Goal: Task Accomplishment & Management: Complete application form

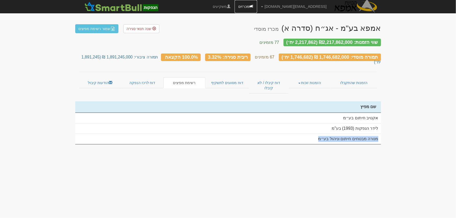
click at [257, 8] on link "מכרזים" at bounding box center [246, 6] width 22 height 13
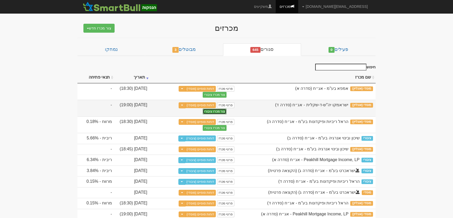
click at [220, 111] on button "צור מכרז ציבורי" at bounding box center [215, 112] width 24 height 6
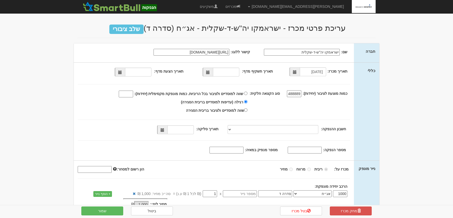
click at [207, 73] on span at bounding box center [208, 73] width 4 height 4
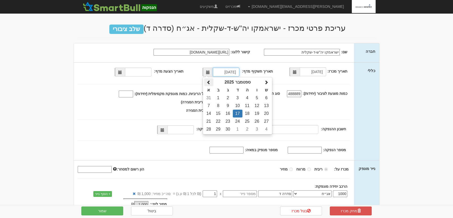
click at [211, 82] on span at bounding box center [209, 83] width 4 height 4
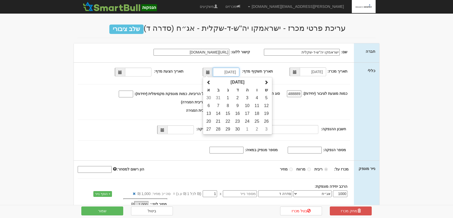
click at [228, 129] on td "29" at bounding box center [228, 130] width 10 height 8
type input "29/04/2025"
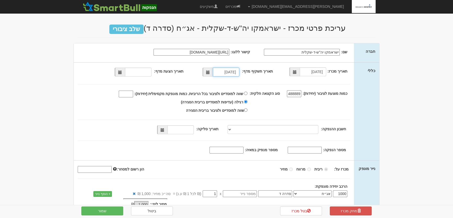
click at [122, 71] on span at bounding box center [120, 73] width 4 height 4
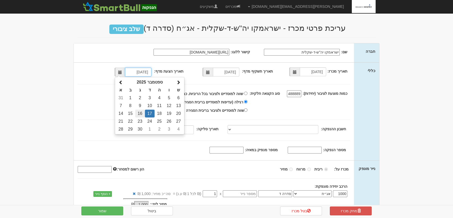
click at [142, 114] on td "16" at bounding box center [140, 114] width 10 height 8
type input "16/09/2025"
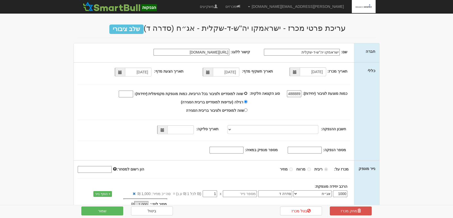
click at [247, 93] on input "שווה למוסדיים ולציבור בכל הריביות. כמות מונפקת מקסימלית (יחידות):" at bounding box center [245, 93] width 3 height 3
radio input "true"
drag, startPoint x: 131, startPoint y: 95, endPoint x: 142, endPoint y: 88, distance: 12.4
click at [131, 95] on input "שווה למוסדיים ולציבור בכל הריביות. כמות מונפקת מקסימלית (יחידות):" at bounding box center [126, 94] width 14 height 7
click at [164, 131] on span at bounding box center [163, 130] width 4 height 4
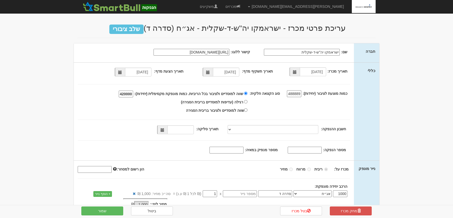
type input "420000"
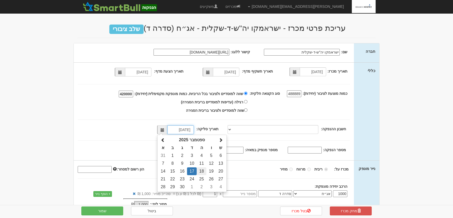
click at [203, 172] on td "18" at bounding box center [202, 172] width 10 height 8
type input "18/09/2025"
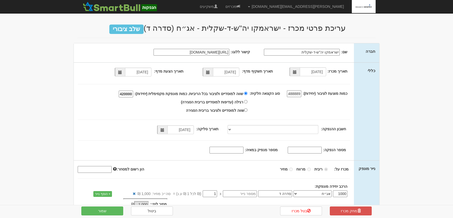
click at [301, 149] on input "מספר הנפקה:" at bounding box center [305, 150] width 34 height 7
type input "1195890"
click at [239, 151] on input "מספר מנפיק במאיה:" at bounding box center [226, 150] width 34 height 7
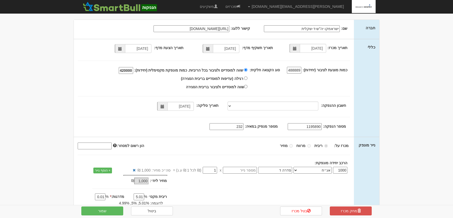
scroll to position [57, 0]
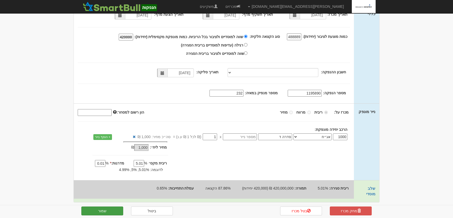
type input "232"
click at [110, 210] on button "שמור" at bounding box center [102, 211] width 42 height 9
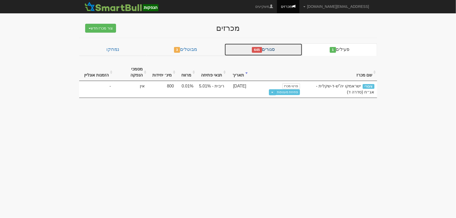
click at [275, 49] on link "סגורים 645" at bounding box center [264, 49] width 78 height 13
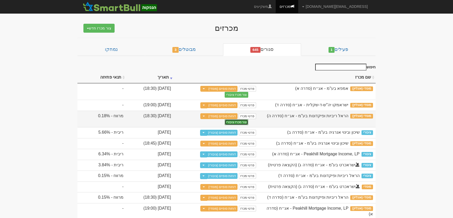
click at [225, 119] on button "צור מכרז ציבורי" at bounding box center [237, 122] width 24 height 6
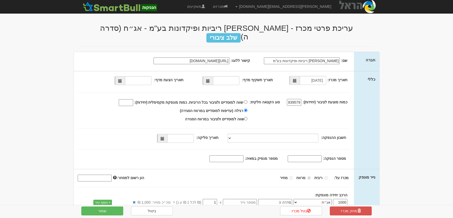
click at [208, 79] on span at bounding box center [208, 81] width 4 height 4
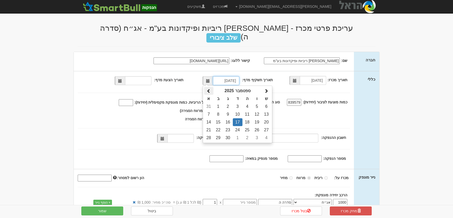
click at [211, 89] on span at bounding box center [209, 91] width 4 height 4
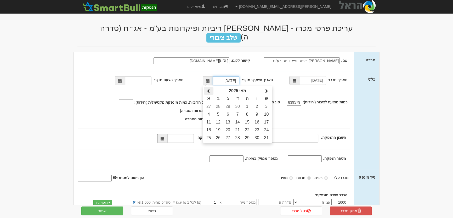
click at [211, 89] on span at bounding box center [209, 91] width 4 height 4
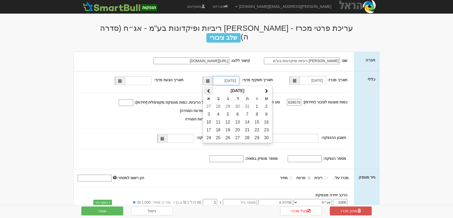
click at [211, 89] on span at bounding box center [209, 91] width 4 height 4
click at [268, 89] on span at bounding box center [266, 91] width 4 height 4
click at [237, 134] on td "27" at bounding box center [238, 138] width 10 height 8
type input "27/11/2024"
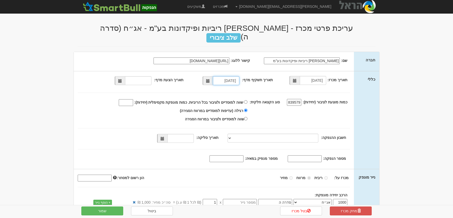
click at [122, 79] on span at bounding box center [120, 81] width 4 height 4
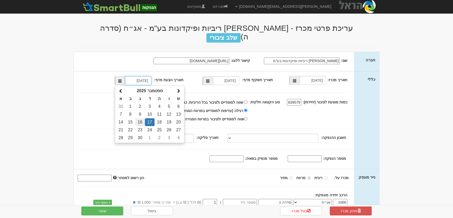
click at [142, 118] on td "16" at bounding box center [140, 122] width 10 height 8
type input "[DATE]"
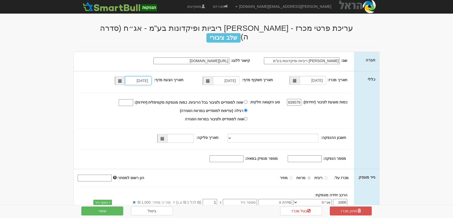
click at [163, 134] on span at bounding box center [162, 138] width 10 height 9
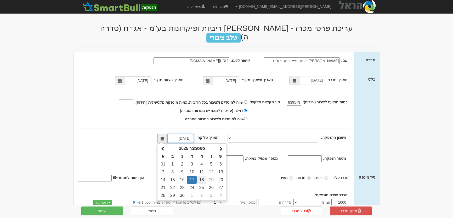
click at [202, 176] on td "18" at bounding box center [202, 180] width 10 height 8
type input "[DATE]"
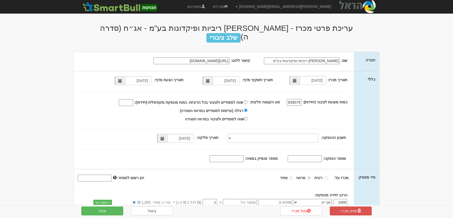
click at [299, 156] on input "מספר הנפקה:" at bounding box center [305, 159] width 34 height 7
type input "1221985"
click at [236, 156] on input "מספר מנפיק במאיה:" at bounding box center [226, 159] width 34 height 7
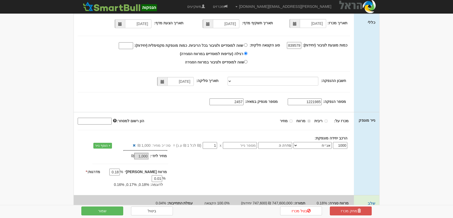
type input "2457"
click at [124, 211] on div "שמור" at bounding box center [102, 211] width 50 height 9
click at [105, 212] on button "שמור" at bounding box center [102, 211] width 42 height 9
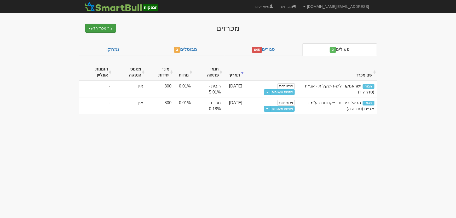
click at [105, 29] on button "צור מכרז חדש" at bounding box center [100, 28] width 31 height 9
click at [107, 38] on link "מוסדי" at bounding box center [87, 38] width 57 height 7
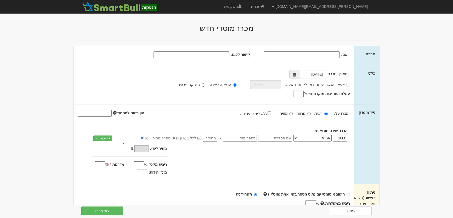
click at [220, 55] on input "קישור ללוגו:" at bounding box center [191, 55] width 76 height 7
paste input "https://bsr.co.il/wp-content/uploads/2022/03/cropped-logo-BSR-01.png"
type input "https://bsr.co.il/wp-content/uploads/2022/03/cropped-logo-BSR-01.png"
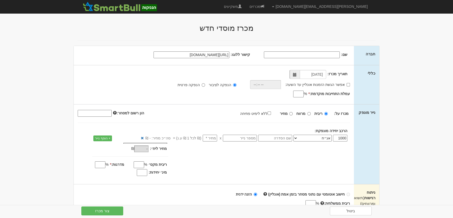
click at [312, 54] on input "שם:" at bounding box center [302, 55] width 76 height 7
paste input "ב.ס.ר. הנדסה ופיתוח בע"מ"
type input "ב.ס.ר. הנדסה ופיתוח בע"מ"
click at [347, 85] on input "אפשר הגשת הזמנות אונליין עד השעה:" at bounding box center [347, 84] width 3 height 3
checkbox input "true"
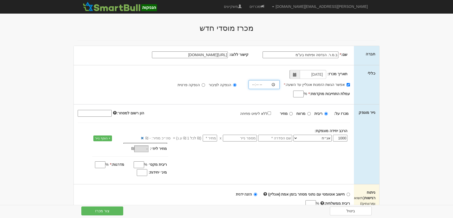
click at [259, 86] on input "time" at bounding box center [263, 84] width 31 height 9
click at [257, 86] on input "time" at bounding box center [263, 84] width 31 height 9
type input "18:30"
click at [297, 92] on input "עמלת התחייבות מוקדמת: *" at bounding box center [298, 94] width 10 height 7
type input "0.7"
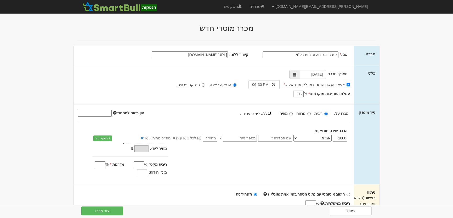
click at [271, 113] on input "ללא לימיט פתיחה" at bounding box center [268, 113] width 3 height 3
checkbox input "true"
click at [280, 138] on input "text" at bounding box center [275, 138] width 34 height 7
type input "סדרה א"
click at [212, 141] on input "number" at bounding box center [210, 138] width 14 height 7
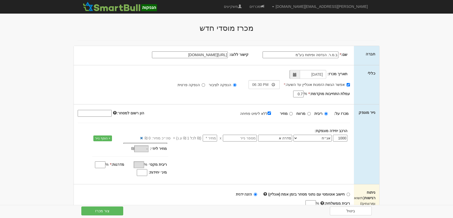
type input "1"
type input "1,000"
type input "1"
click at [141, 173] on input "מינ׳ יחידות:" at bounding box center [142, 172] width 10 height 7
type input "800"
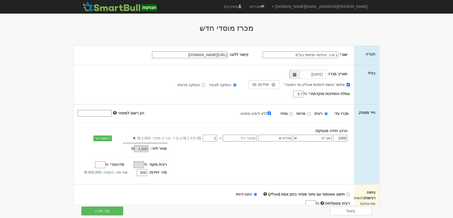
click at [100, 163] on input "מדרגות: *" at bounding box center [100, 165] width 10 height 7
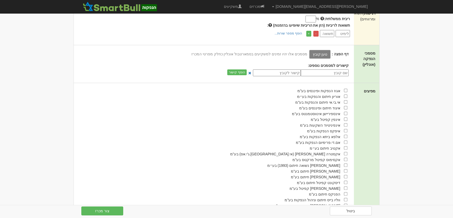
scroll to position [261, 0]
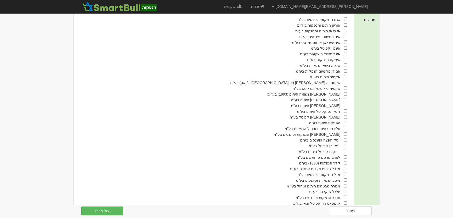
type input "0.01"
click at [345, 165] on input "checkbox" at bounding box center [345, 162] width 3 height 3
checkbox input "true"
click at [97, 210] on button "צור מכרז" at bounding box center [102, 211] width 42 height 9
